Goal: Browse casually

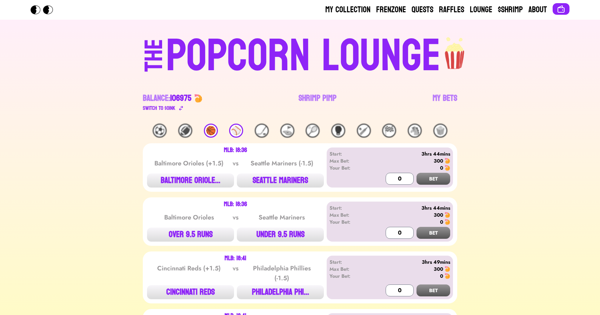
click at [207, 128] on div "🏀" at bounding box center [211, 131] width 14 height 14
click at [209, 131] on div "🏀" at bounding box center [211, 131] width 14 height 14
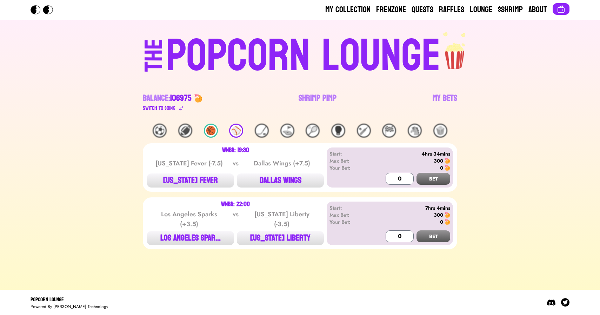
click at [209, 131] on div "🏀" at bounding box center [211, 131] width 14 height 14
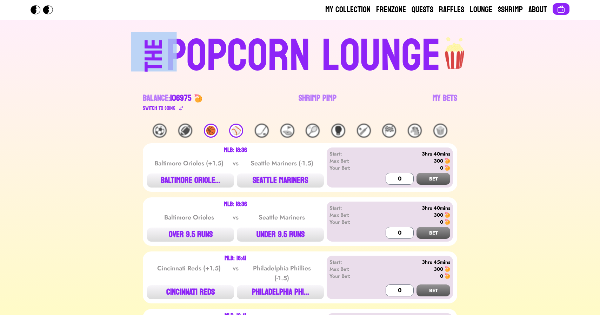
click at [82, 50] on div "THE POPCORN LOUNGE Balance: 106975 Switch to $ OINK Shrimp Pimp My Bets" at bounding box center [299, 72] width 449 height 104
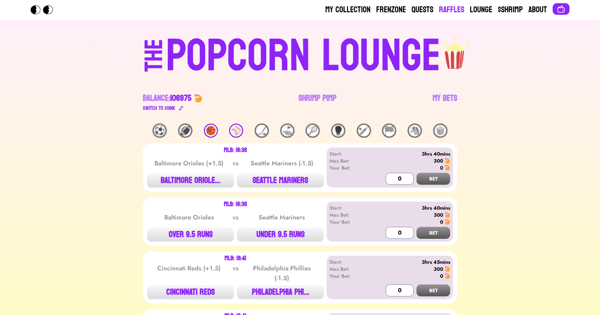
drag, startPoint x: 93, startPoint y: 39, endPoint x: 445, endPoint y: 4, distance: 353.3
drag, startPoint x: 85, startPoint y: 54, endPoint x: 318, endPoint y: 134, distance: 247.0
